Goal: Task Accomplishment & Management: Use online tool/utility

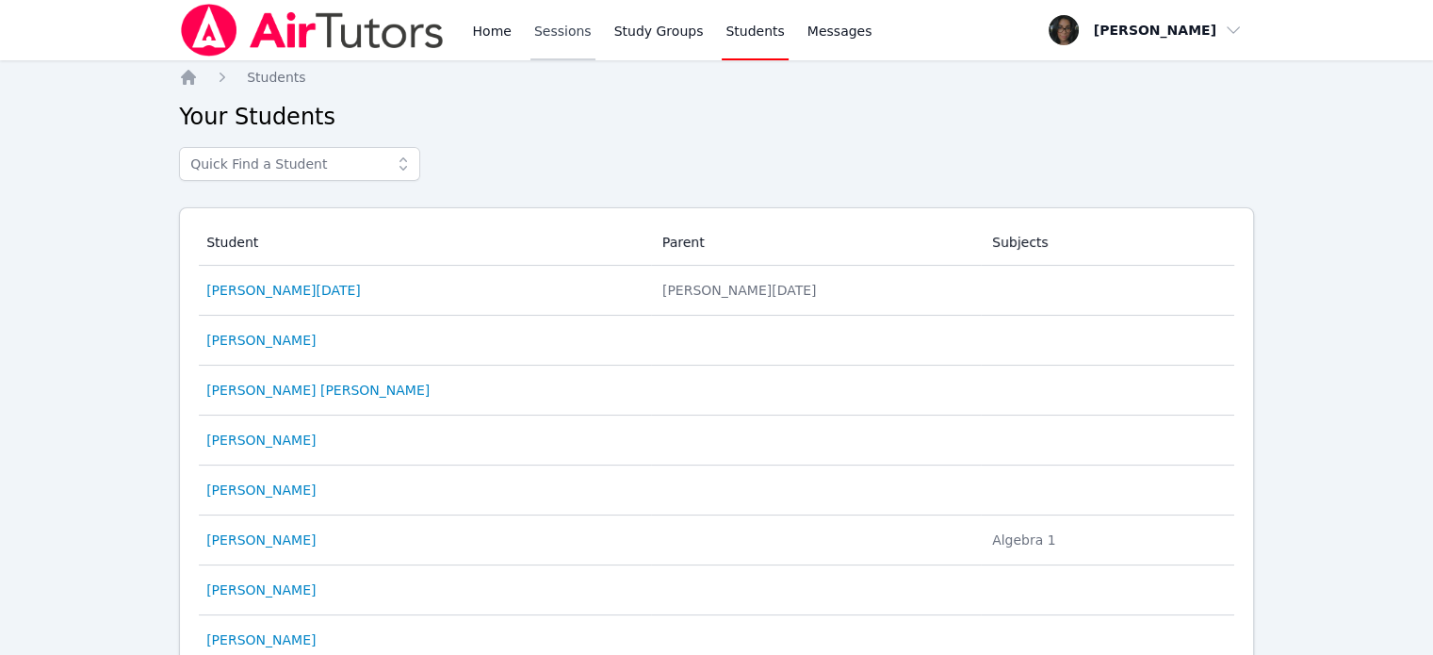
click at [543, 34] on link "Sessions" at bounding box center [562, 30] width 65 height 60
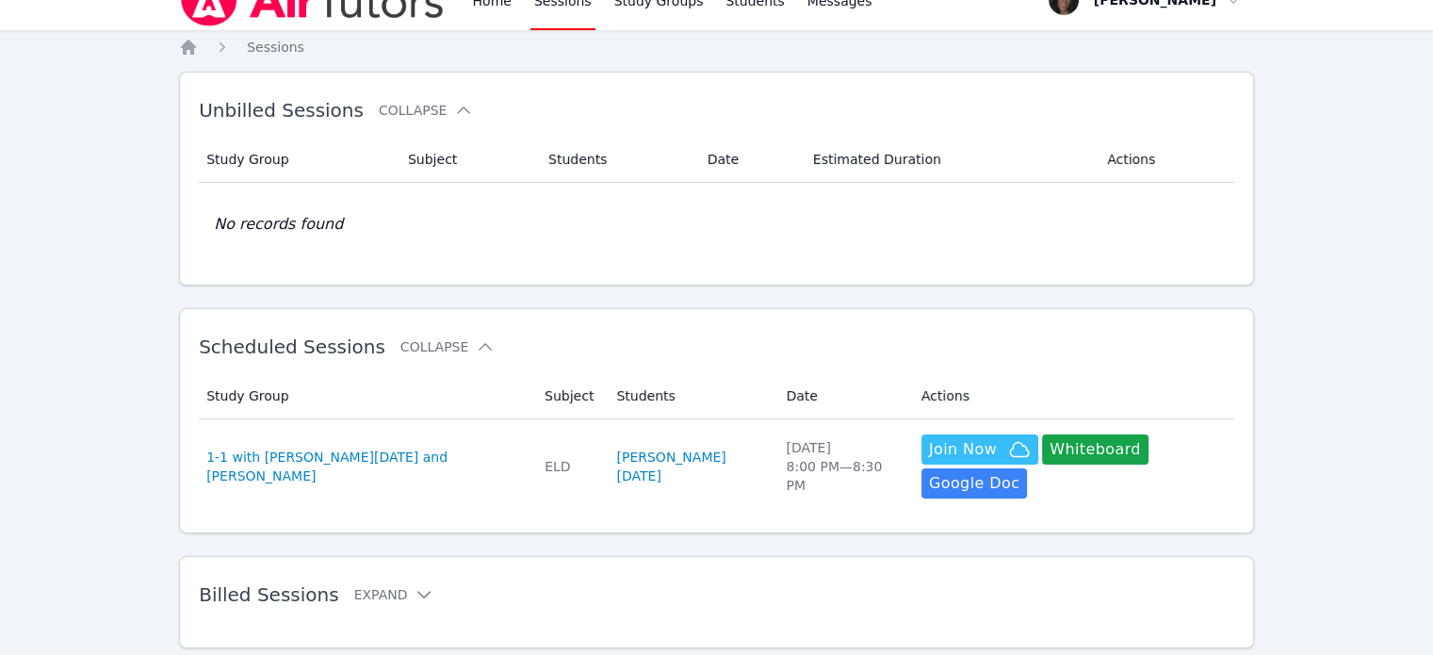
scroll to position [56, 0]
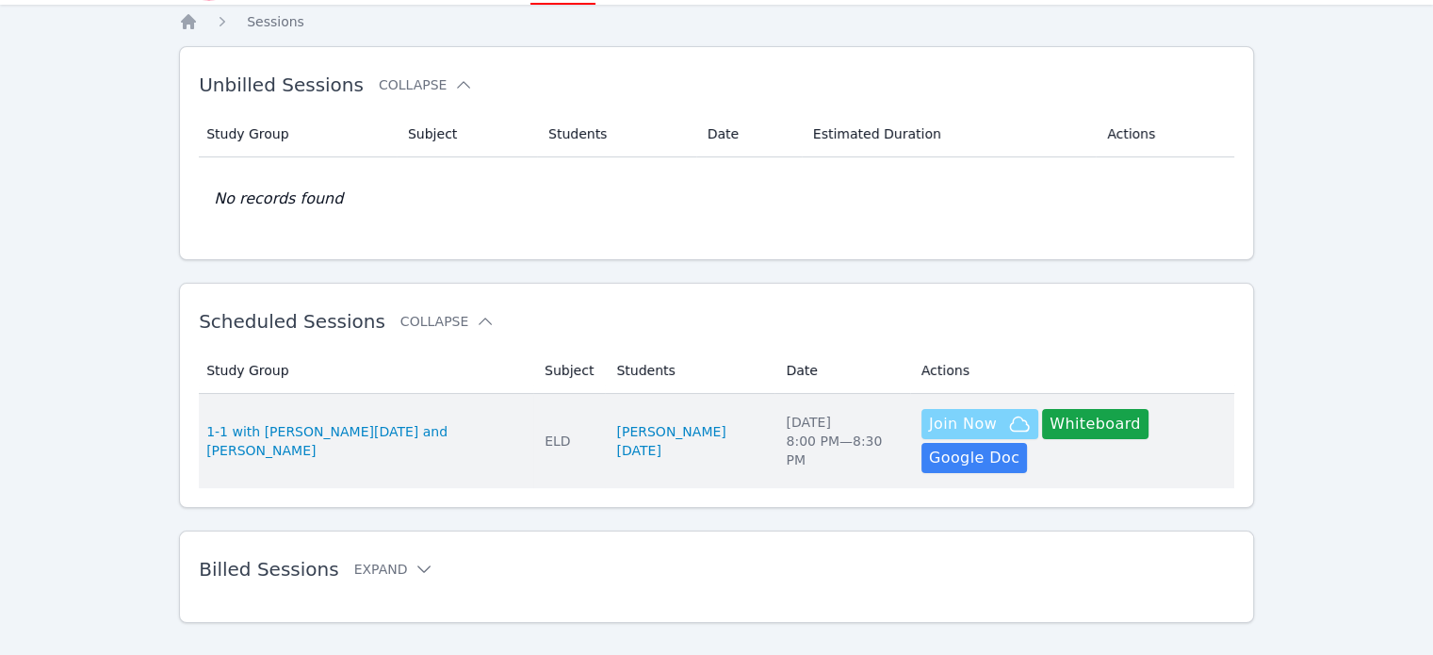
click at [929, 422] on span "Join Now" at bounding box center [963, 424] width 68 height 23
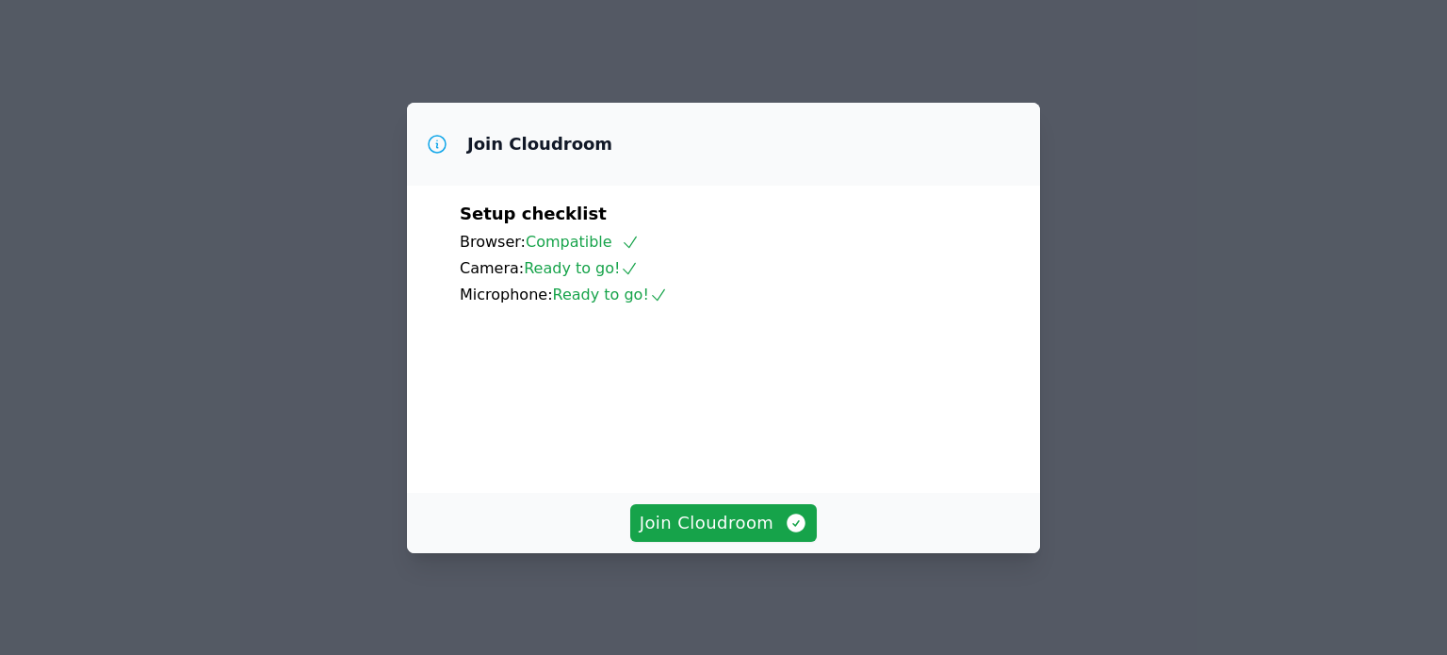
scroll to position [139, 0]
click at [744, 530] on span "Join Cloudroom" at bounding box center [724, 523] width 169 height 26
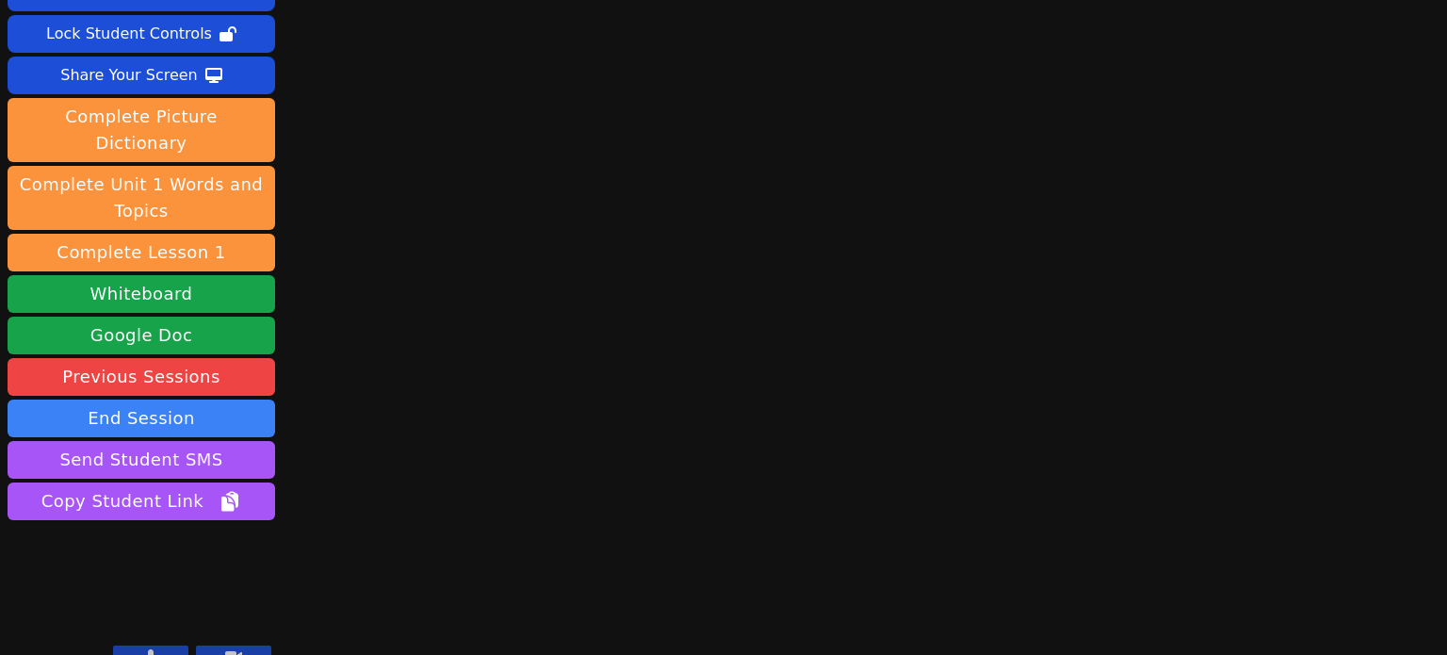
click at [151, 649] on icon at bounding box center [151, 656] width 10 height 15
click at [235, 651] on icon at bounding box center [233, 656] width 17 height 11
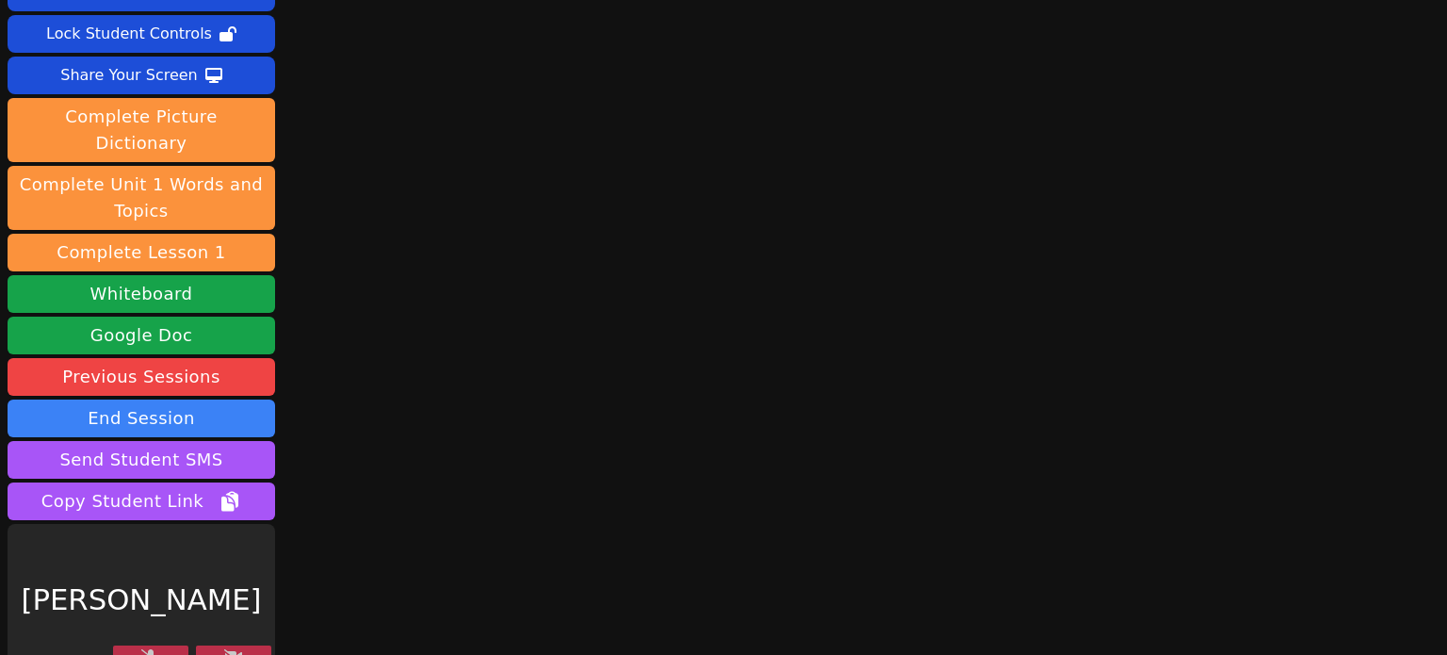
click at [196, 645] on button at bounding box center [233, 656] width 75 height 23
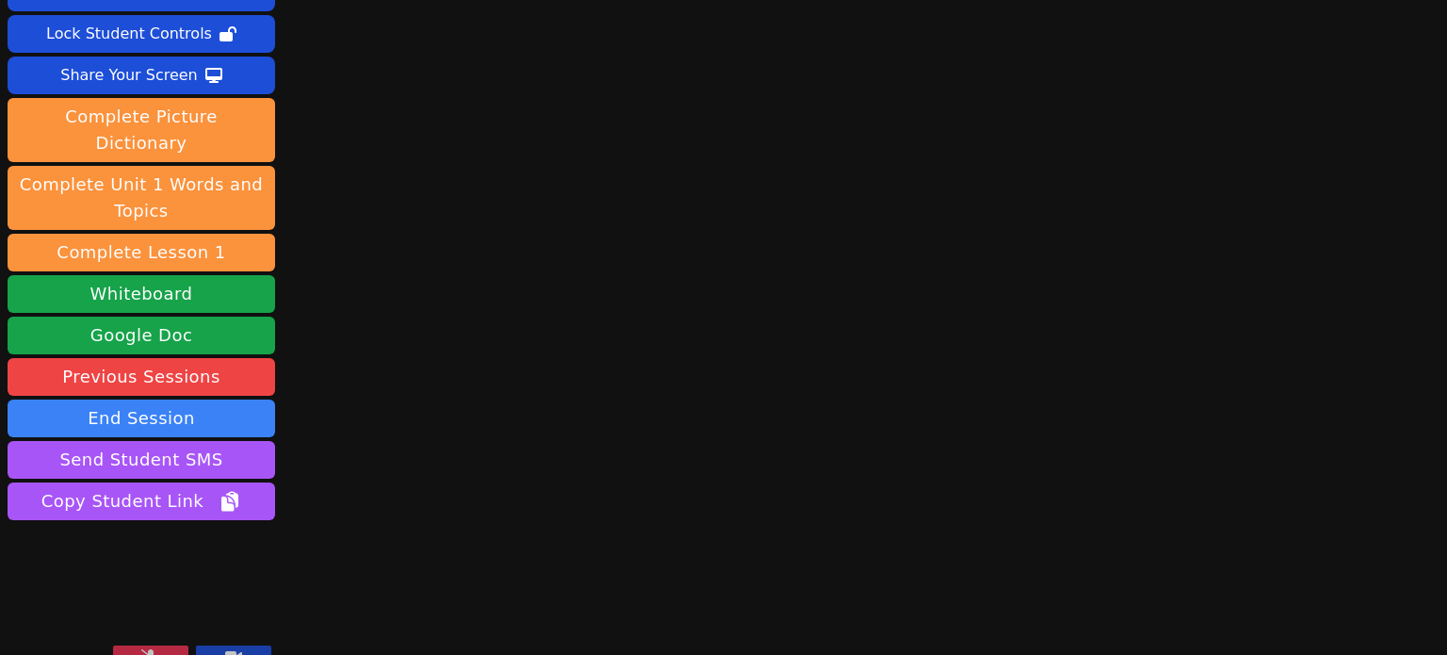
click at [247, 645] on button at bounding box center [233, 656] width 75 height 23
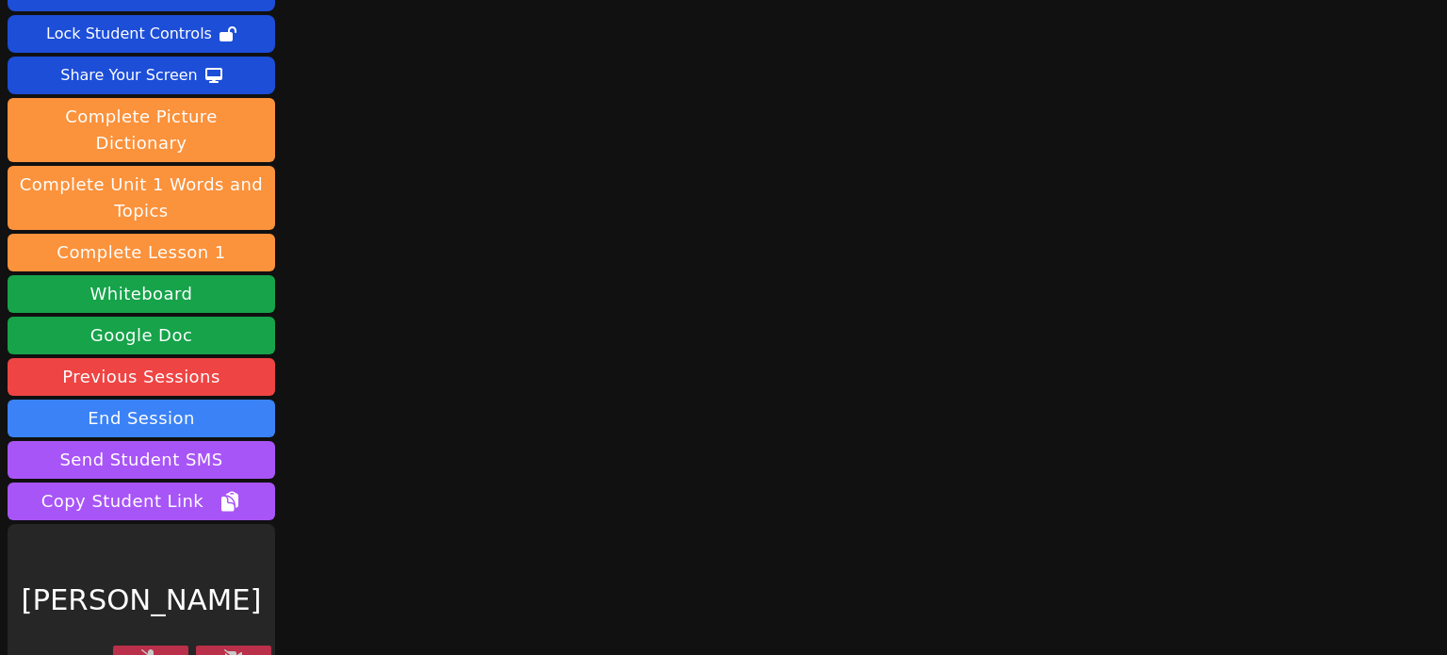
click at [196, 645] on button at bounding box center [233, 656] width 75 height 23
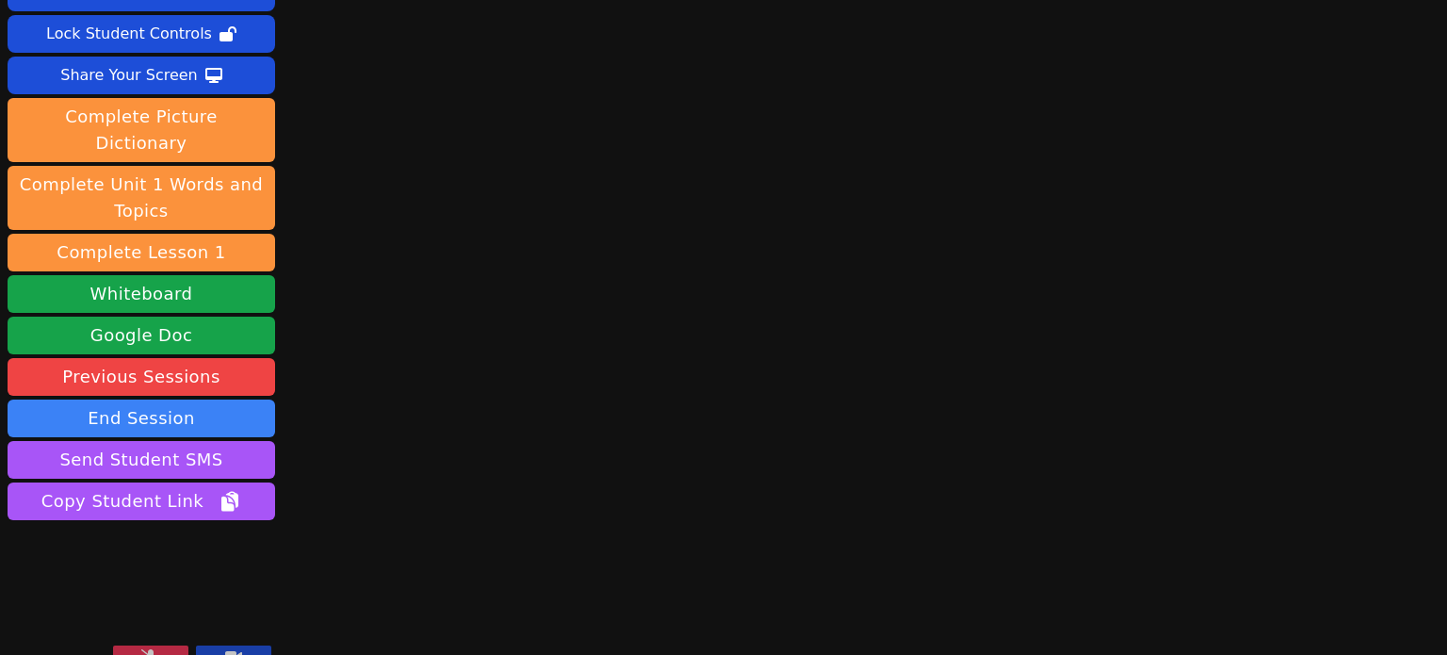
click at [157, 649] on icon at bounding box center [150, 656] width 19 height 15
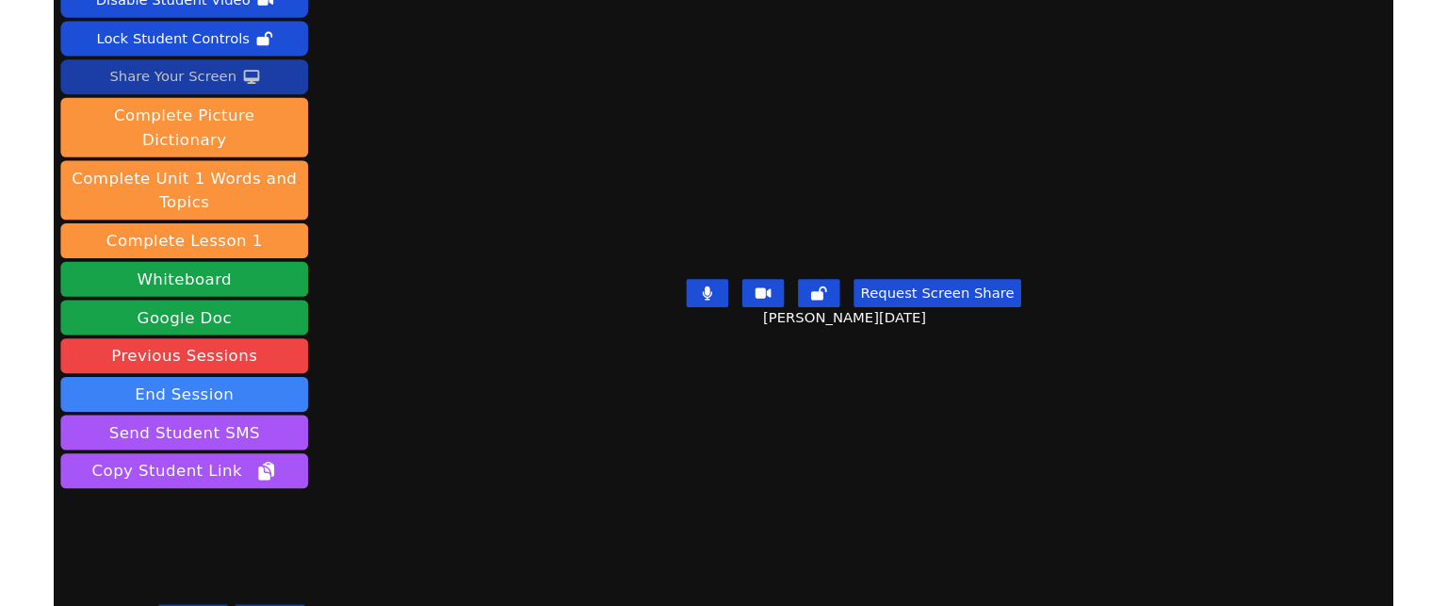
scroll to position [97, 0]
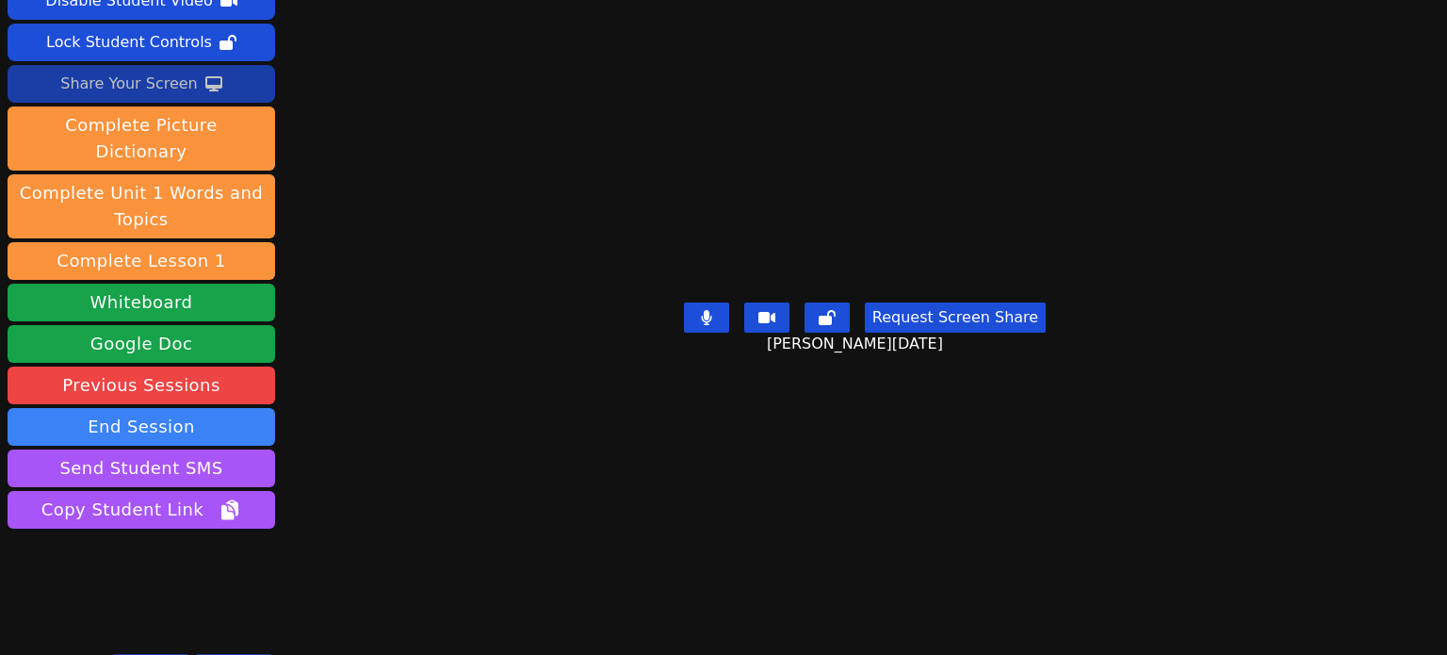
click at [159, 75] on div "Share Your Screen" at bounding box center [129, 84] width 138 height 30
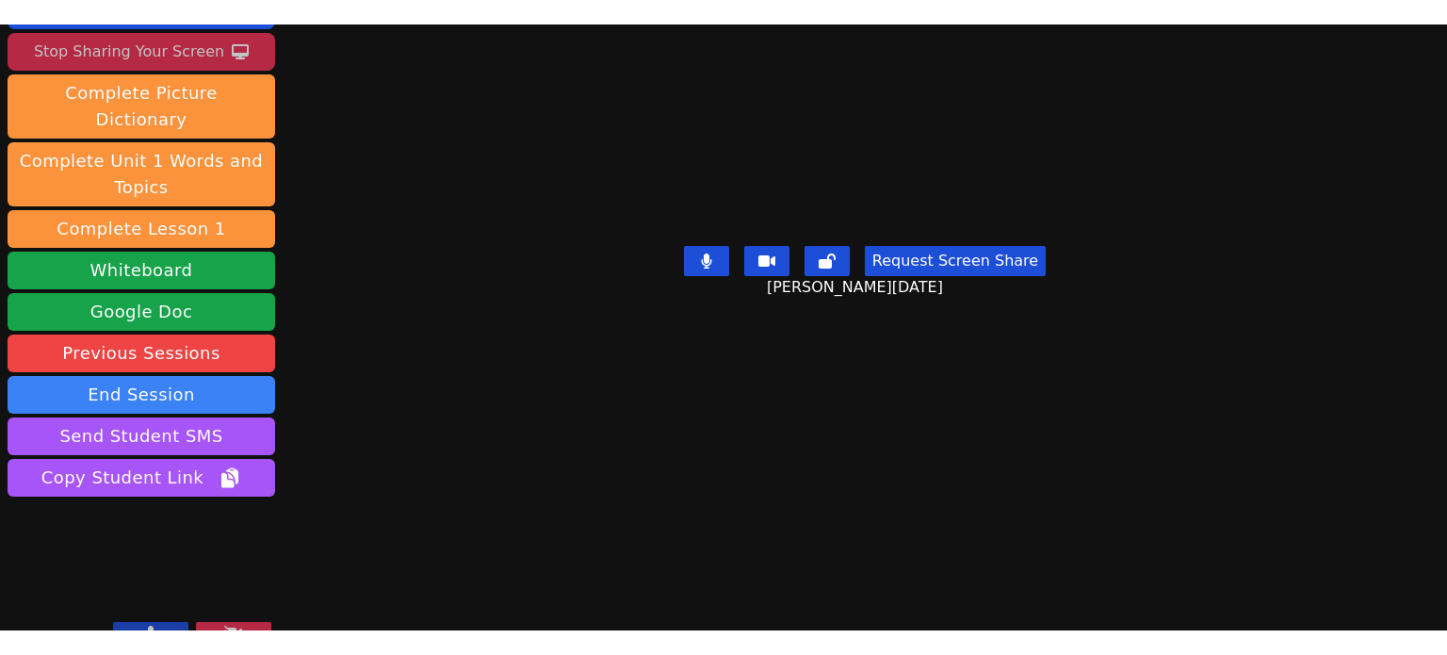
scroll to position [155, 0]
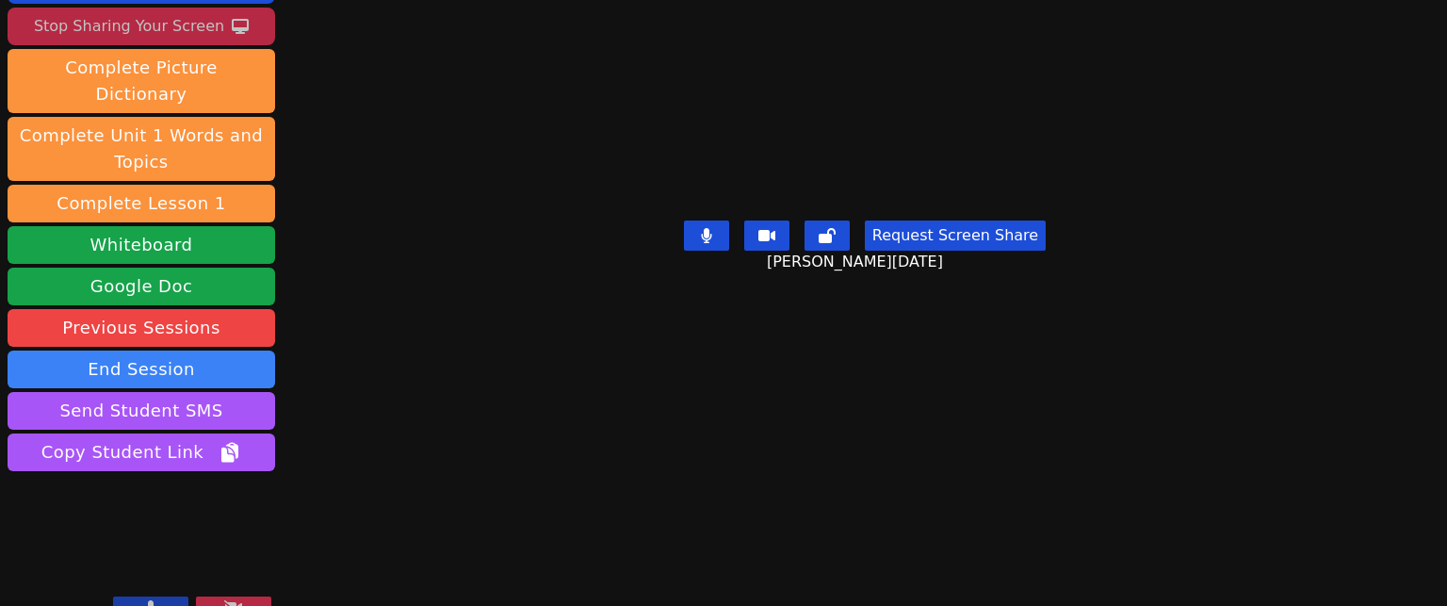
click at [175, 511] on video at bounding box center [142, 550] width 268 height 151
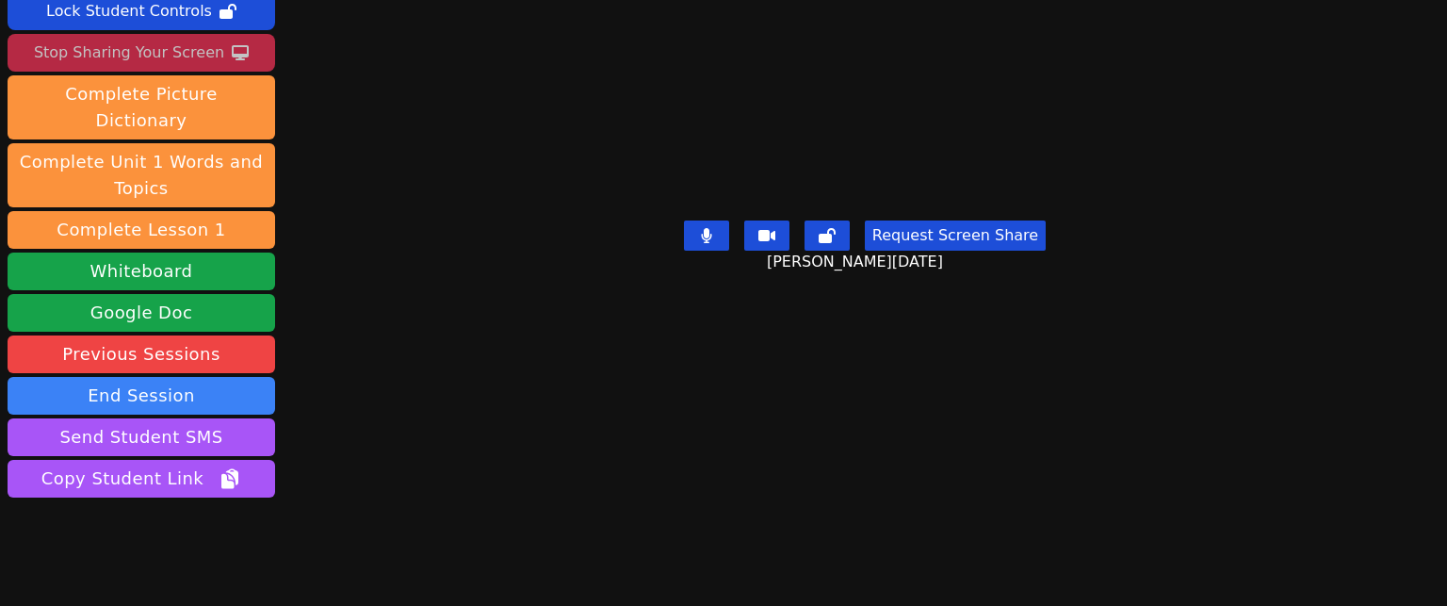
click at [765, 212] on video at bounding box center [865, 110] width 283 height 204
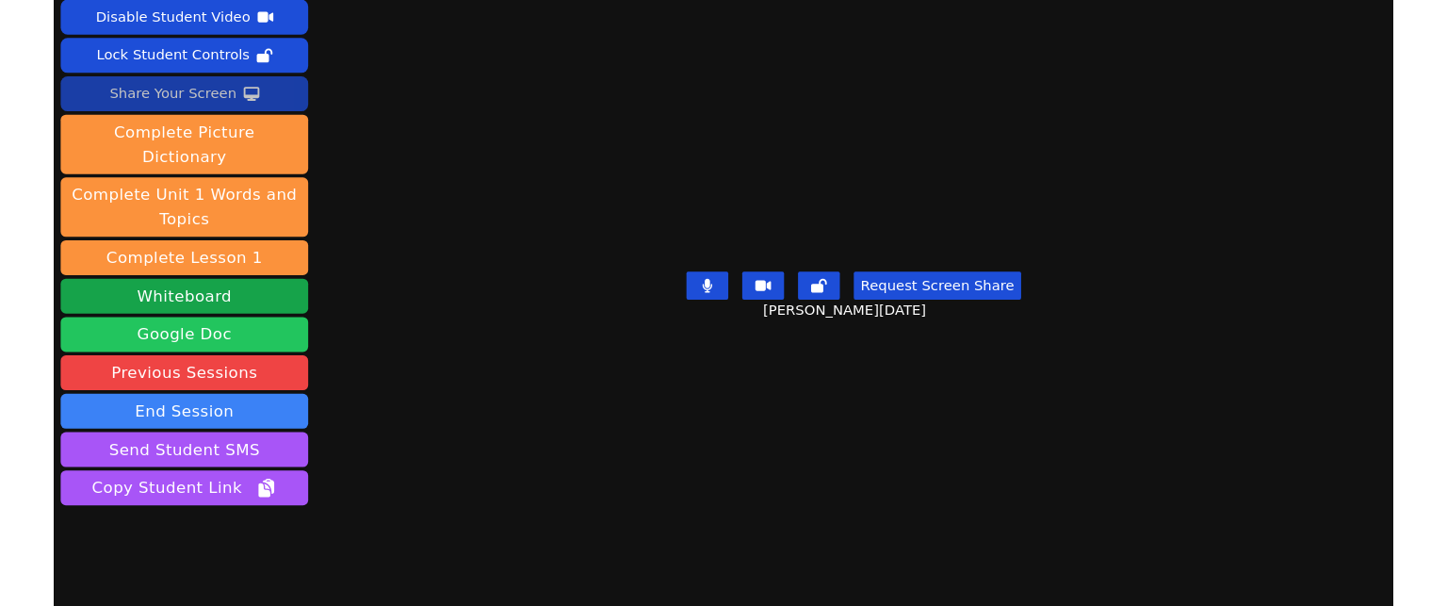
scroll to position [0, 0]
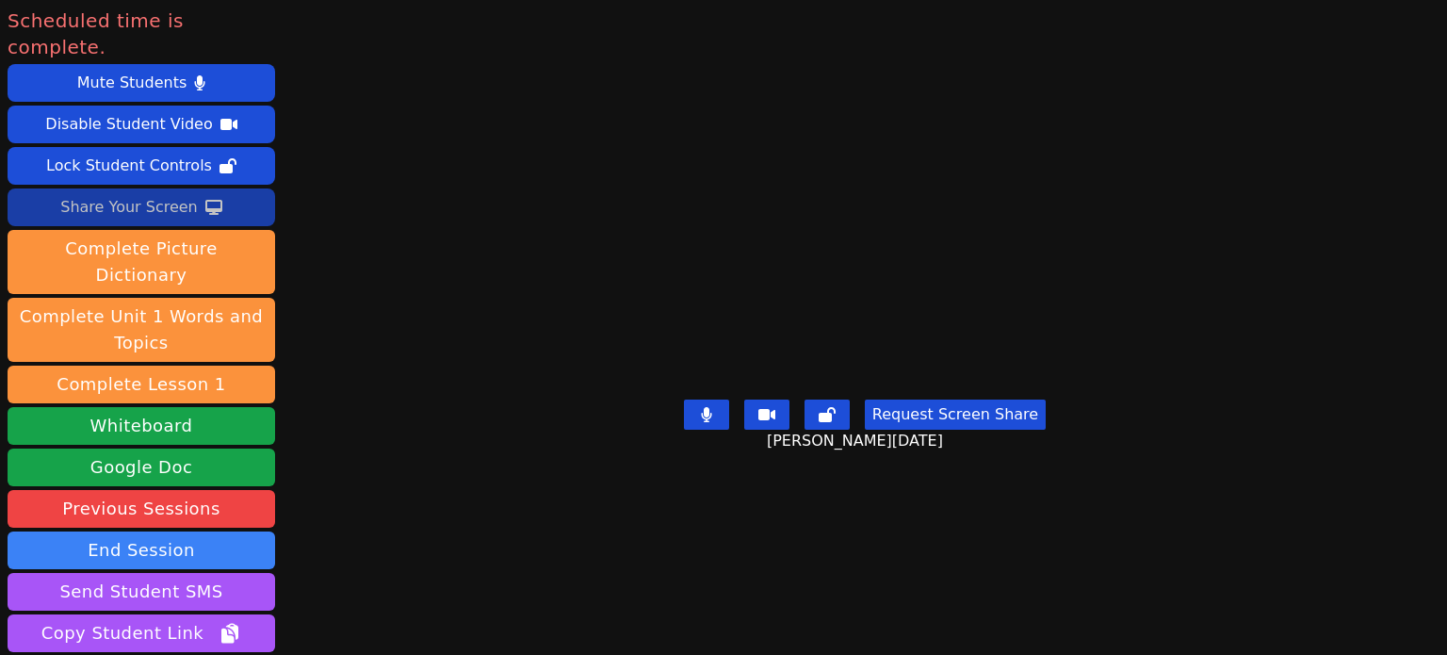
click at [198, 188] on button "Share Your Screen" at bounding box center [142, 207] width 268 height 38
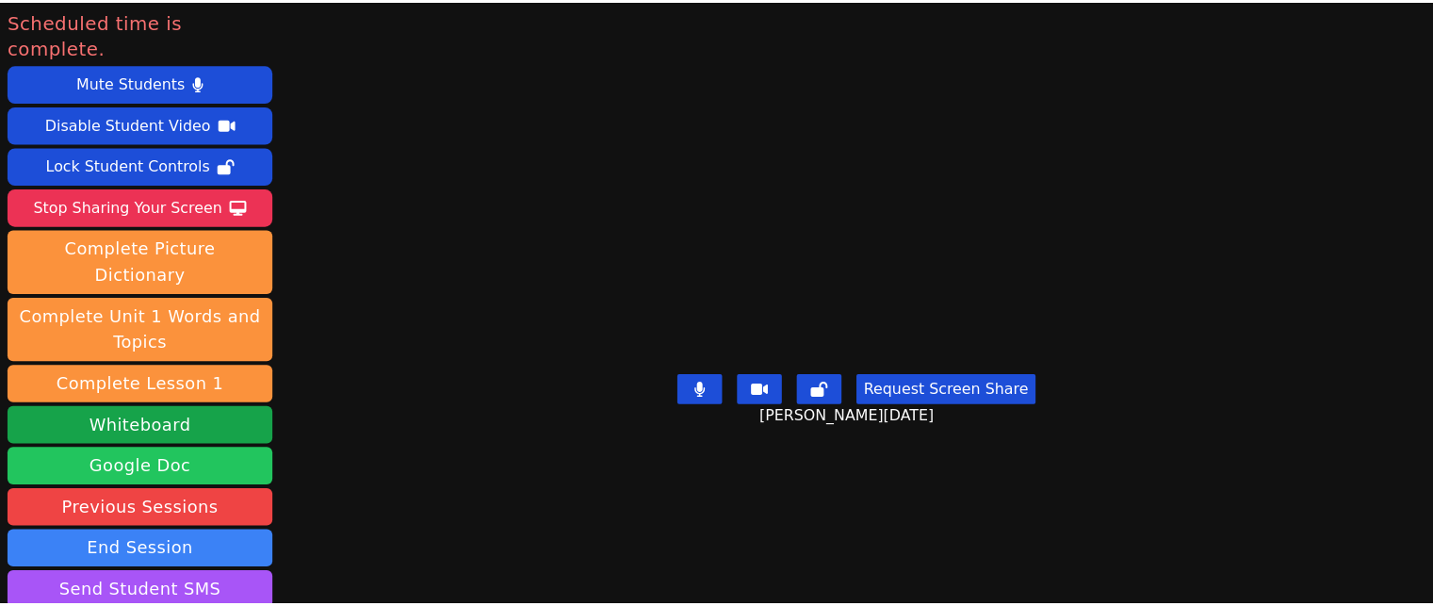
scroll to position [155, 0]
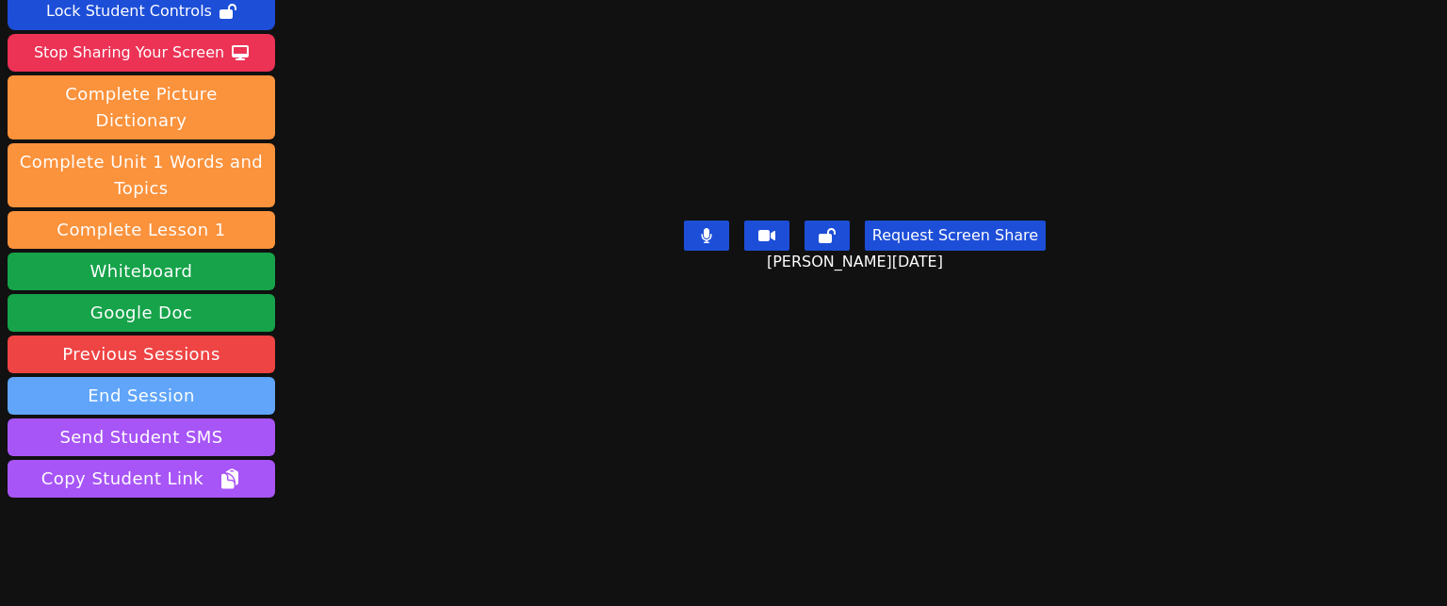
click at [173, 377] on button "End Session" at bounding box center [142, 396] width 268 height 38
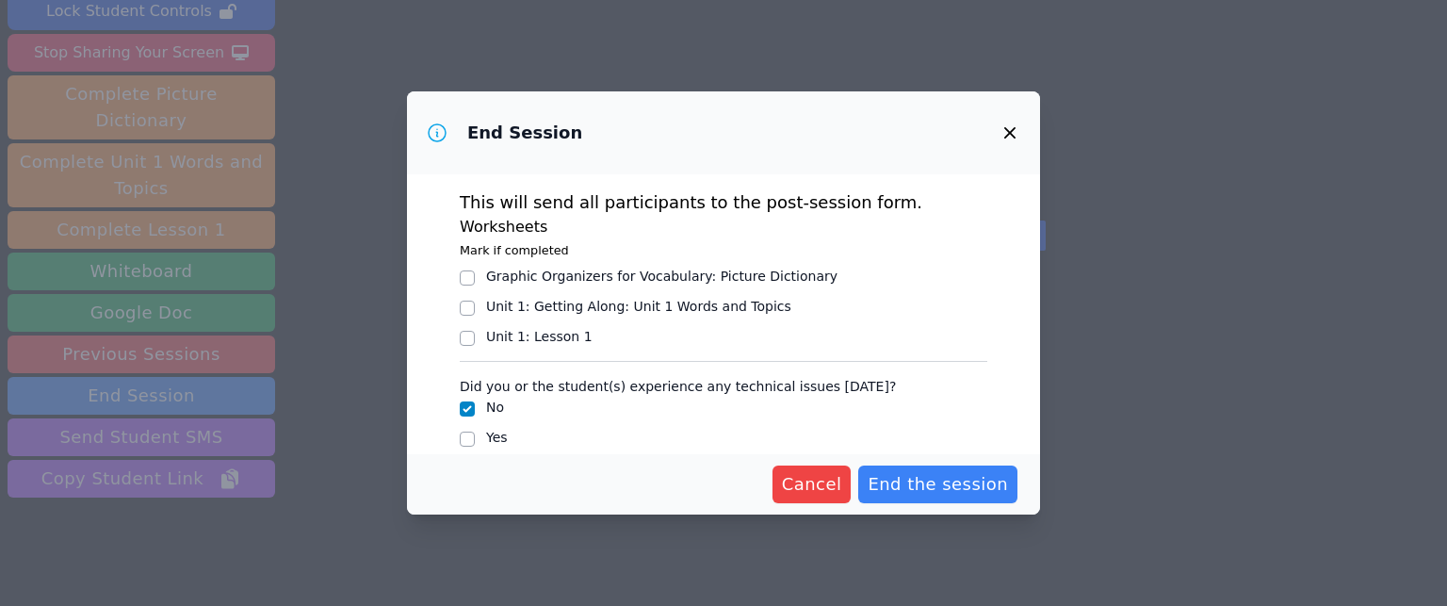
click at [903, 460] on div "Cancel End the session" at bounding box center [723, 484] width 633 height 60
click at [909, 483] on span "End the session" at bounding box center [938, 484] width 140 height 26
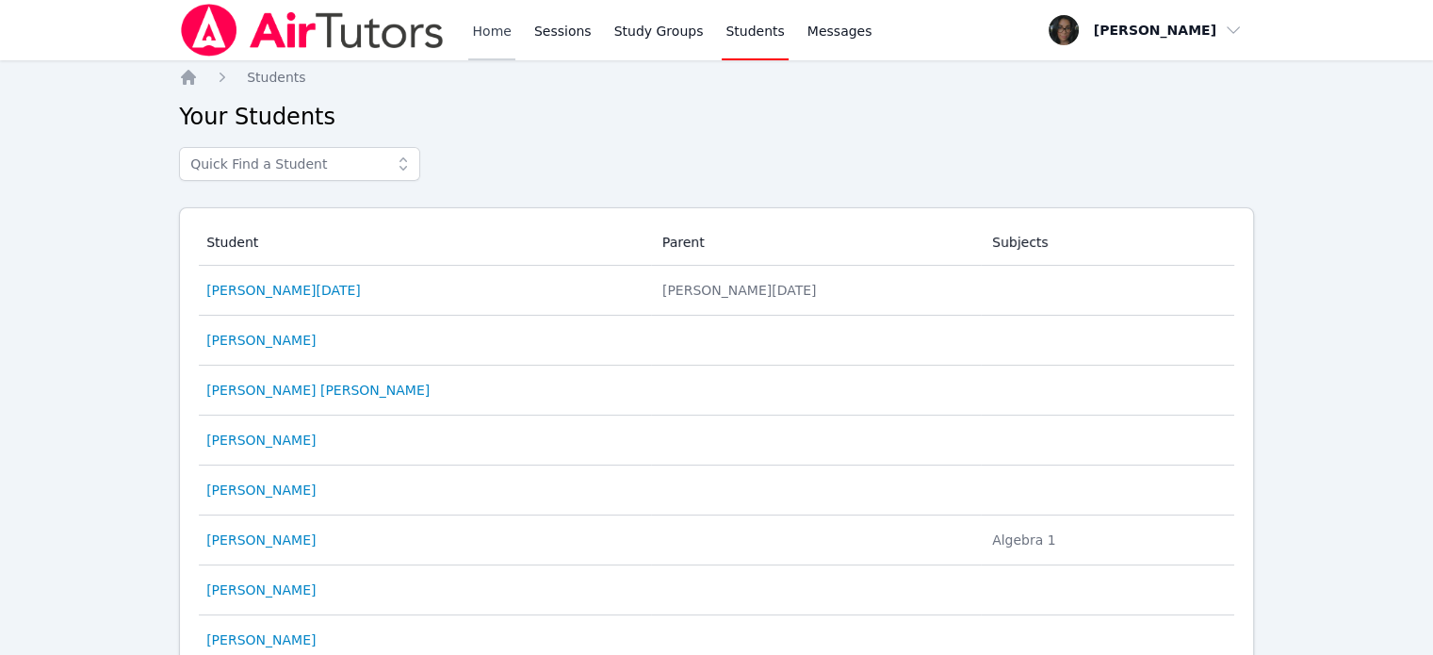
click at [500, 36] on link "Home" at bounding box center [491, 30] width 46 height 60
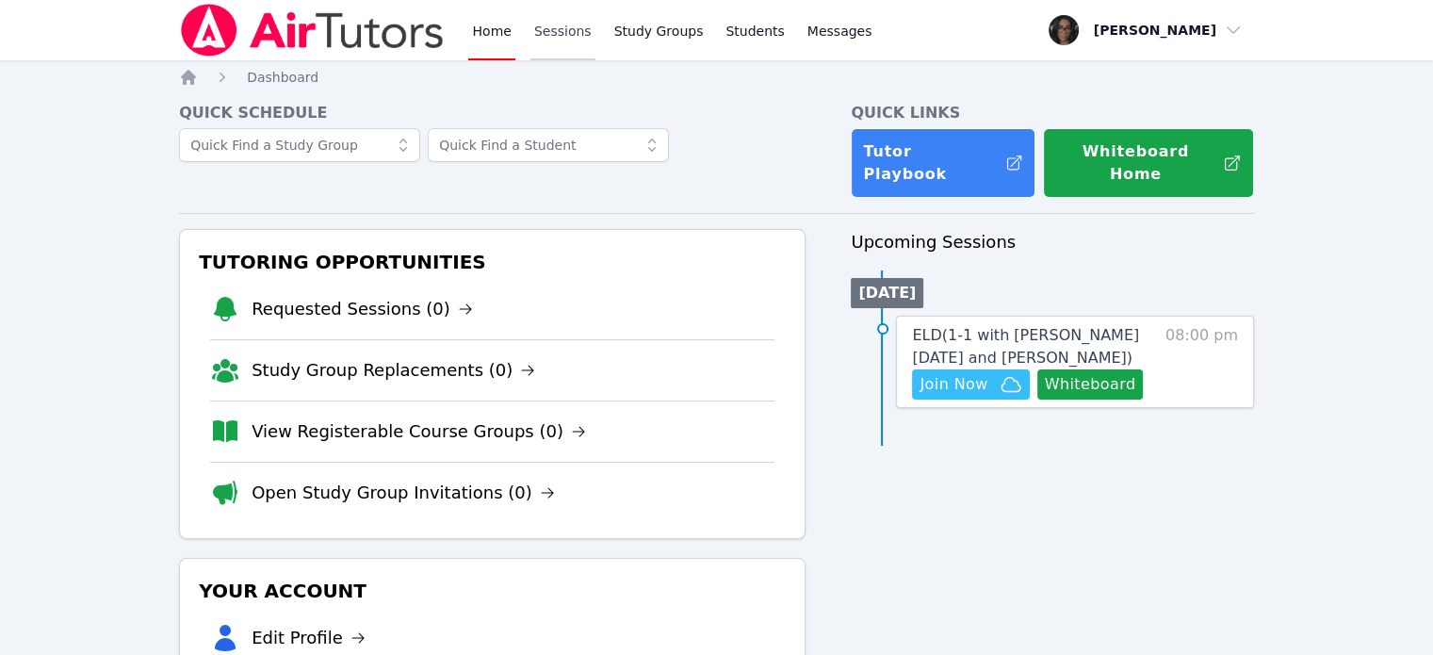
click at [557, 35] on link "Sessions" at bounding box center [562, 30] width 65 height 60
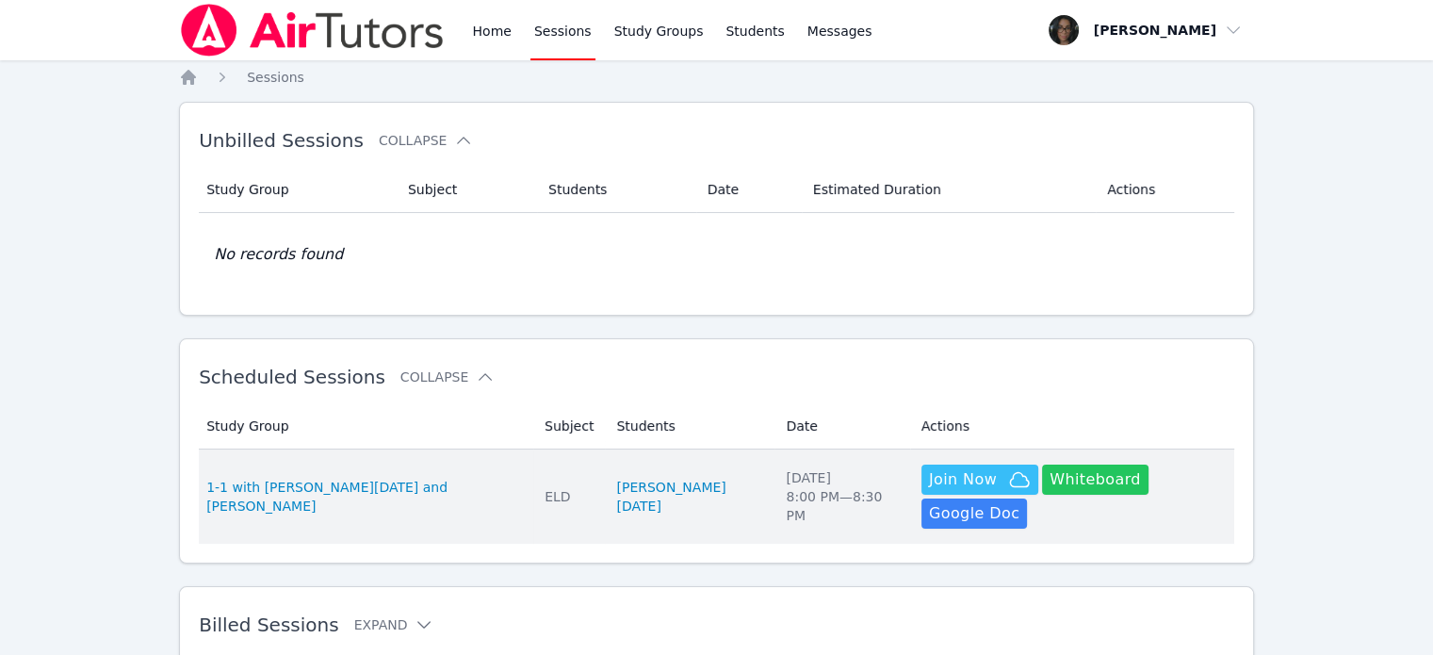
click at [1042, 484] on button "Whiteboard" at bounding box center [1095, 480] width 106 height 30
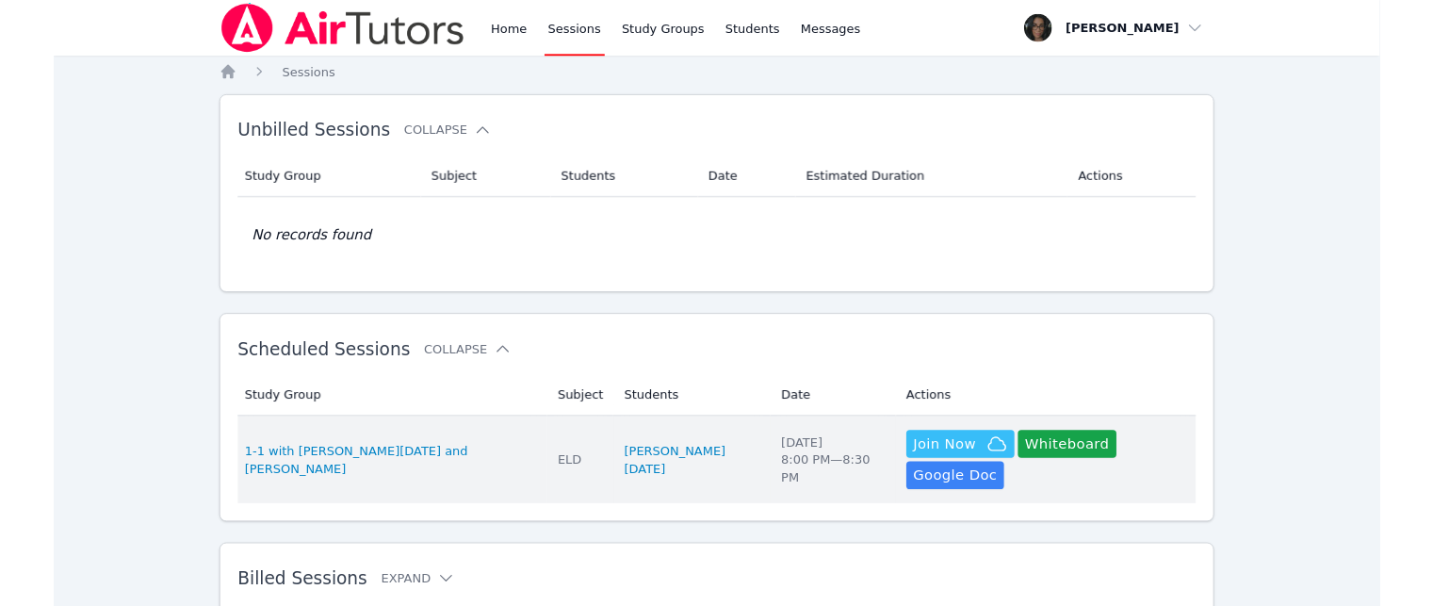
scroll to position [56, 0]
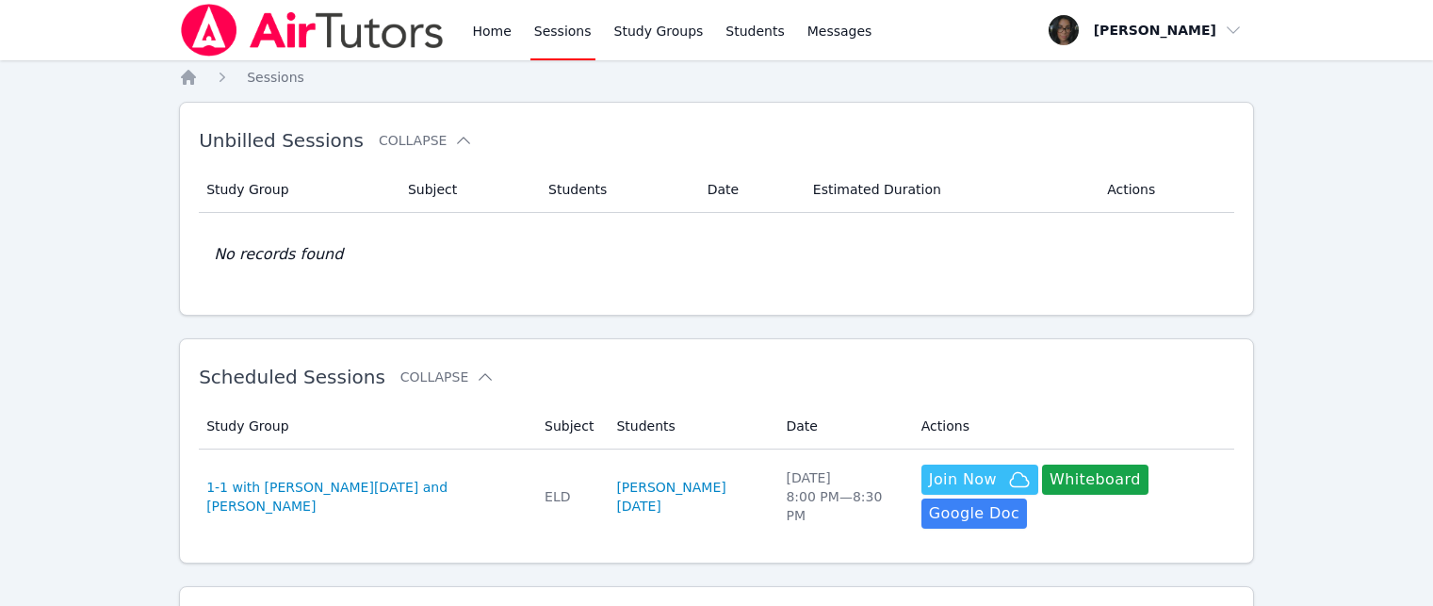
scroll to position [56, 0]
